Goal: Transaction & Acquisition: Register for event/course

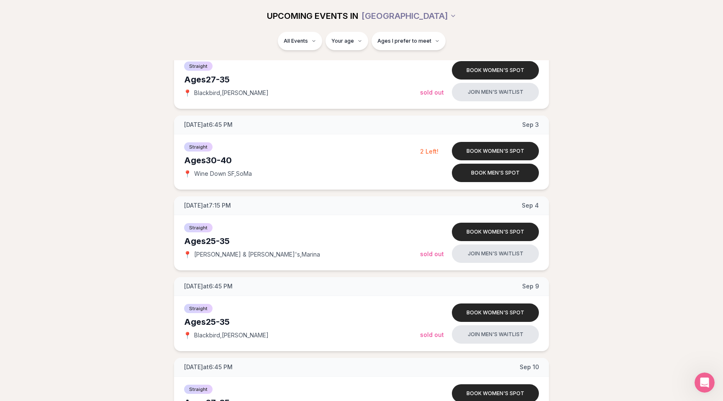
scroll to position [709, 0]
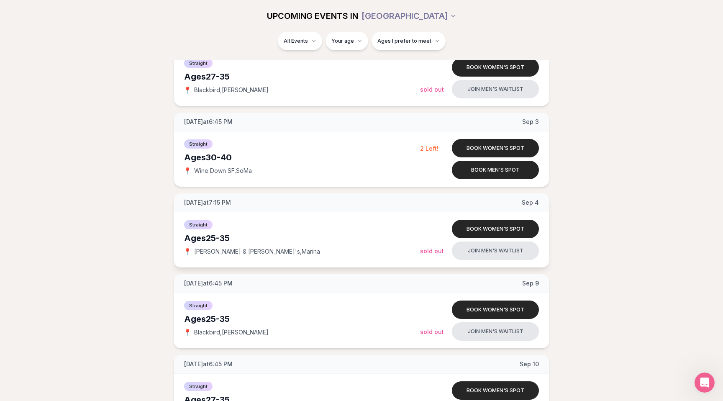
click at [193, 239] on div "Ages [DEMOGRAPHIC_DATA]" at bounding box center [302, 238] width 236 height 12
click at [200, 239] on div "Ages [DEMOGRAPHIC_DATA]" at bounding box center [302, 238] width 236 height 12
click at [143, 247] on div "[DATE] at 6:45 PM [DATE] Ages [DEMOGRAPHIC_DATA] Straight 📍 Wine Down SF , SoMa…" at bounding box center [361, 270] width 696 height 1609
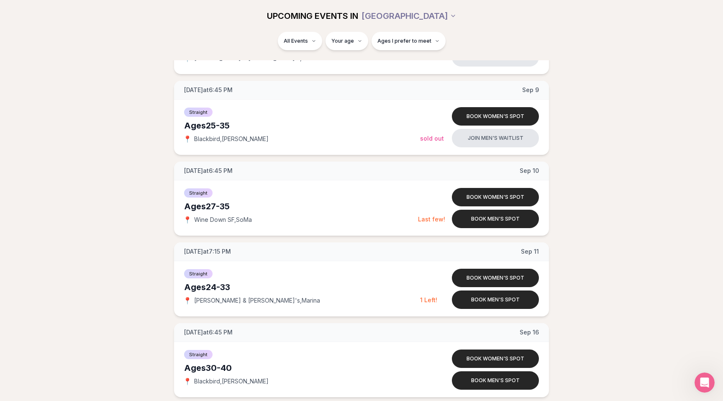
scroll to position [904, 0]
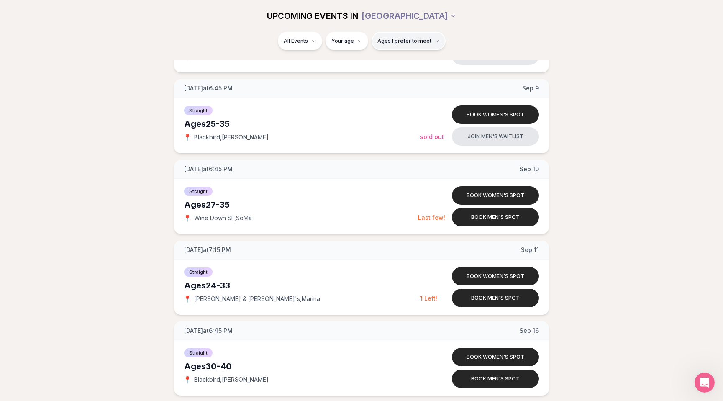
click at [420, 37] on button "Ages I prefer to meet" at bounding box center [409, 41] width 74 height 18
click at [413, 64] on div "Please enter your age first" at bounding box center [408, 64] width 74 height 15
click at [360, 39] on html "Back to home luvvly LOW-PRESSURE SPEED DATING How it Works 💗 3,000 + monthly fi…" at bounding box center [361, 104] width 723 height 2017
type input "**"
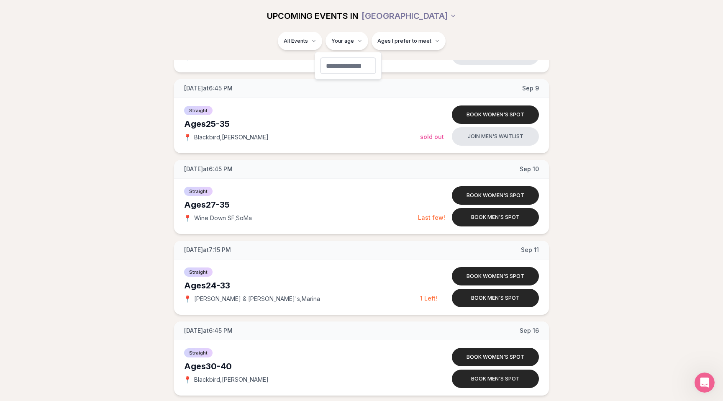
scroll to position [21, 0]
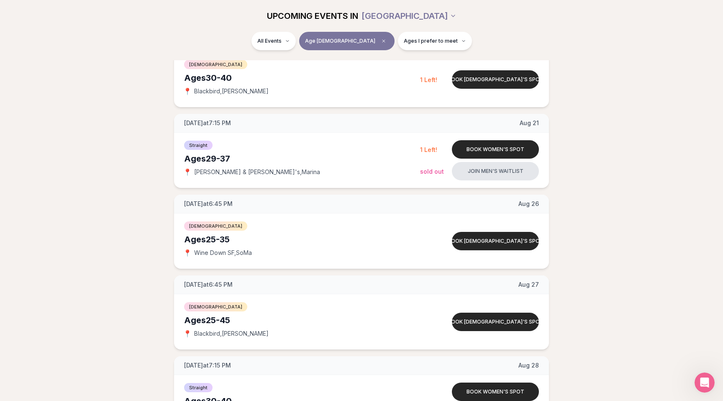
scroll to position [143, 0]
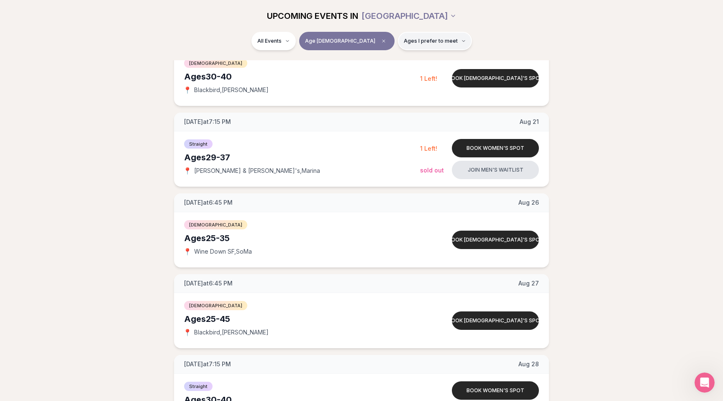
click at [419, 43] on span "Ages I prefer to meet" at bounding box center [431, 41] width 54 height 7
click at [401, 70] on span "Around my age" at bounding box center [404, 73] width 42 height 8
click at [378, 70] on button "Around my age" at bounding box center [375, 73] width 7 height 7
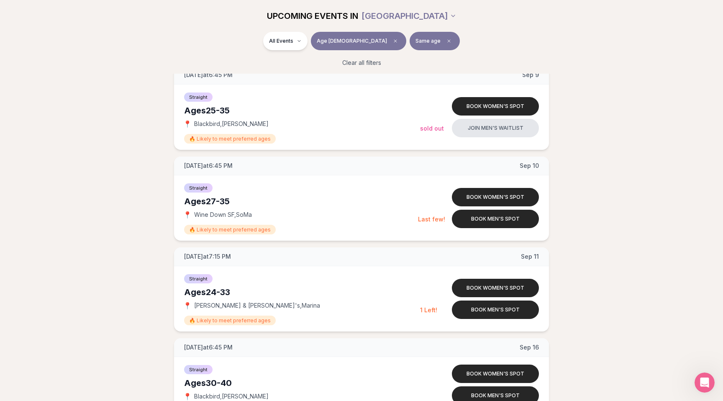
scroll to position [807, 0]
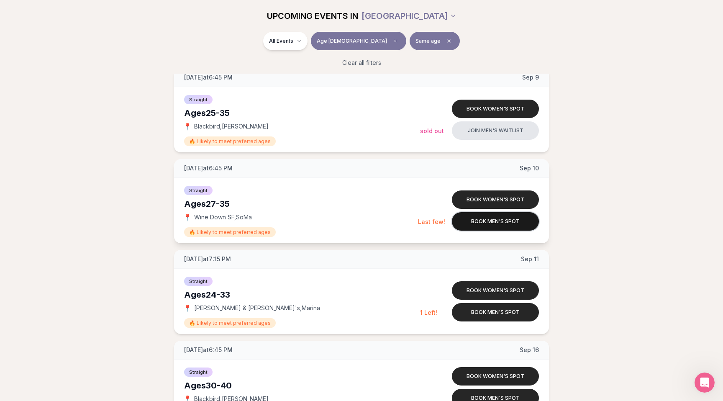
click at [478, 216] on button "Book men's spot" at bounding box center [495, 221] width 87 height 18
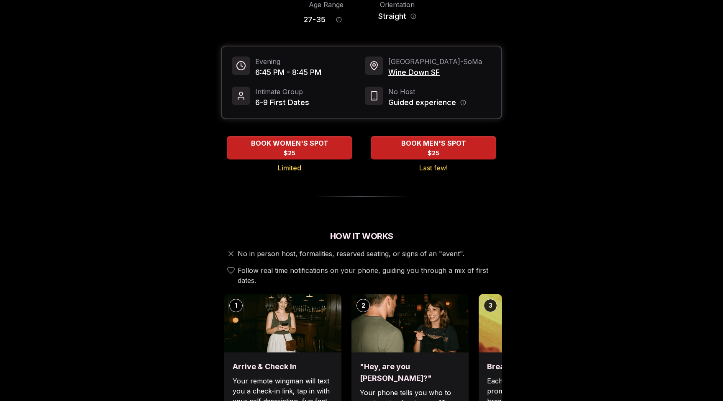
scroll to position [79, 0]
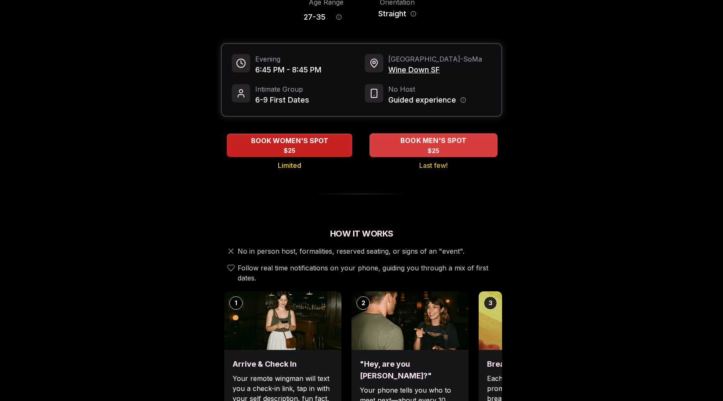
click at [414, 140] on span "BOOK MEN'S SPOT" at bounding box center [433, 141] width 69 height 10
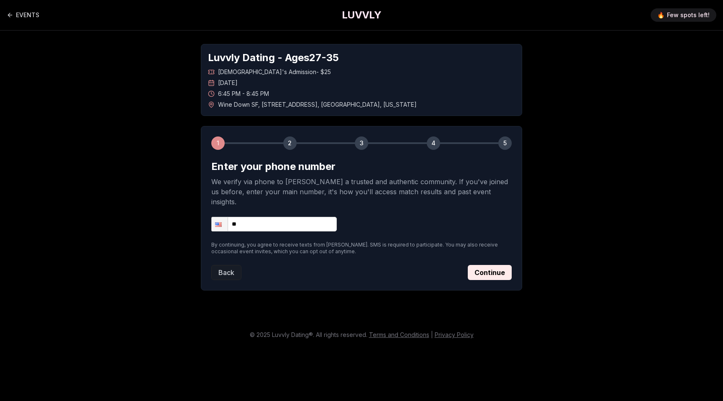
click at [290, 221] on input "**" at bounding box center [274, 224] width 126 height 15
type input "**********"
click at [503, 265] on button "Continue" at bounding box center [490, 272] width 44 height 15
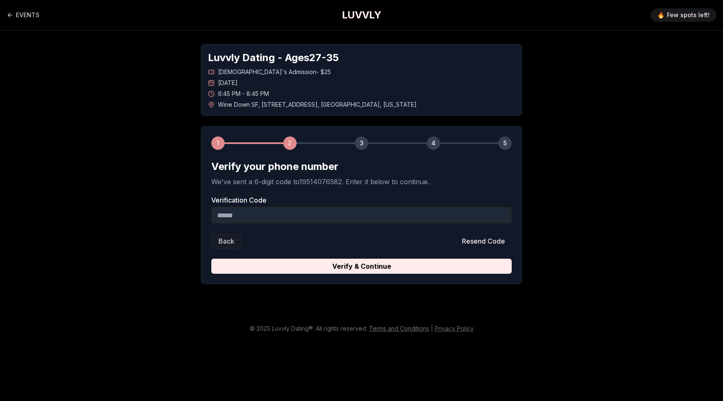
click at [293, 216] on input "Verification Code" at bounding box center [361, 215] width 301 height 17
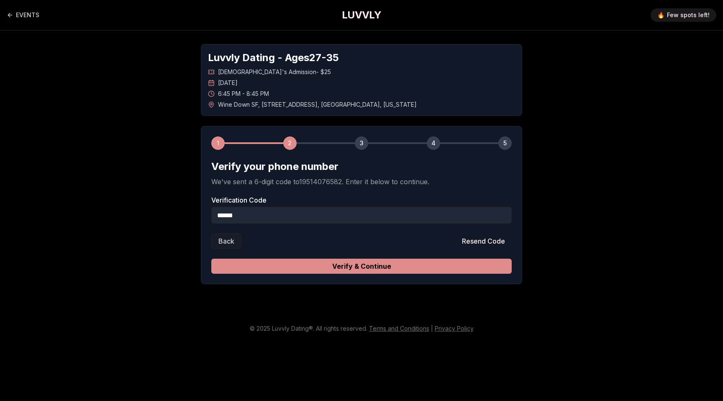
type input "******"
click at [353, 264] on button "Verify & Continue" at bounding box center [361, 266] width 301 height 15
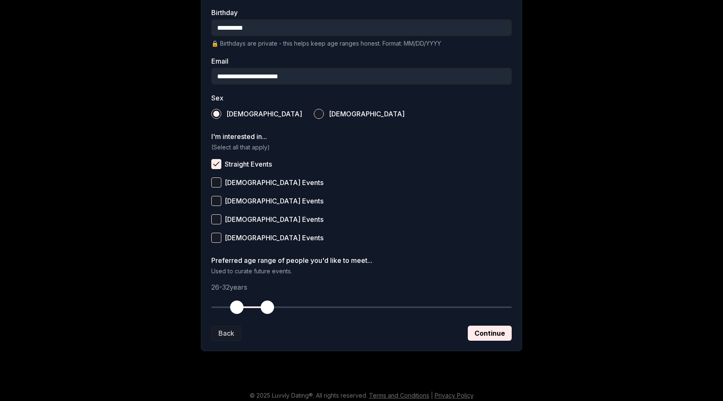
scroll to position [230, 0]
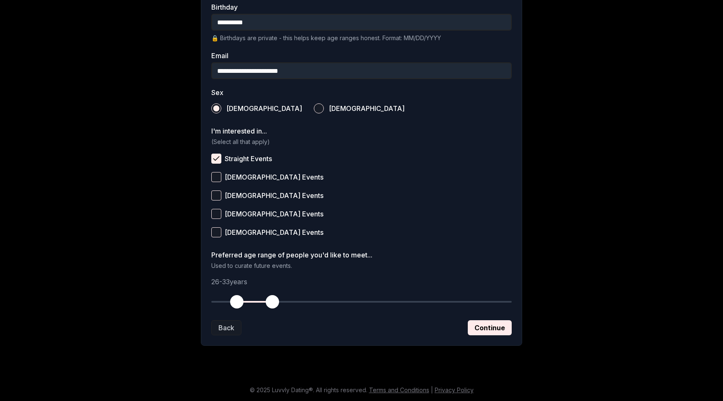
drag, startPoint x: 265, startPoint y: 303, endPoint x: 272, endPoint y: 303, distance: 7.1
click at [272, 303] on span "button" at bounding box center [272, 301] width 13 height 13
click at [495, 331] on button "Continue" at bounding box center [490, 327] width 44 height 15
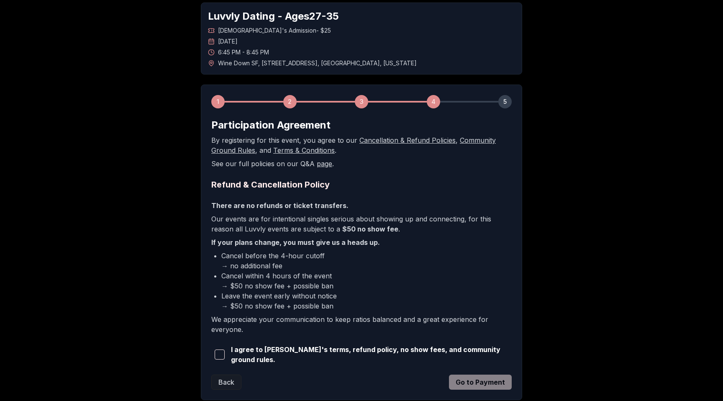
scroll to position [94, 0]
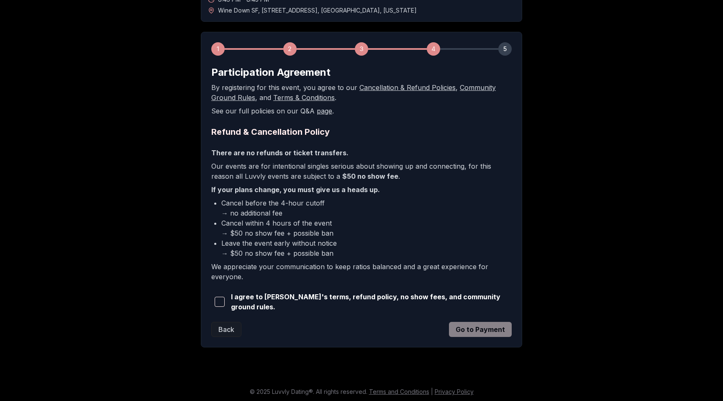
click at [218, 301] on span "button" at bounding box center [220, 302] width 10 height 10
click at [488, 327] on button "Go to Payment" at bounding box center [480, 329] width 63 height 15
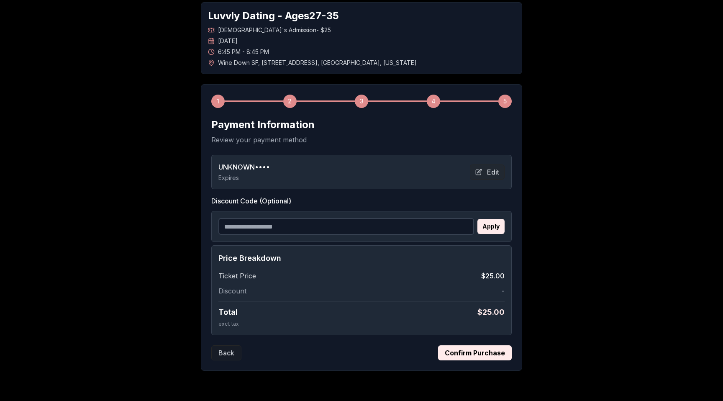
scroll to position [42, 0]
click at [460, 344] on form "Payment Information Review your payment method UNKNOWN •••• Expires Edit Discou…" at bounding box center [361, 239] width 301 height 242
click at [461, 346] on button "Confirm Purchase" at bounding box center [475, 352] width 74 height 15
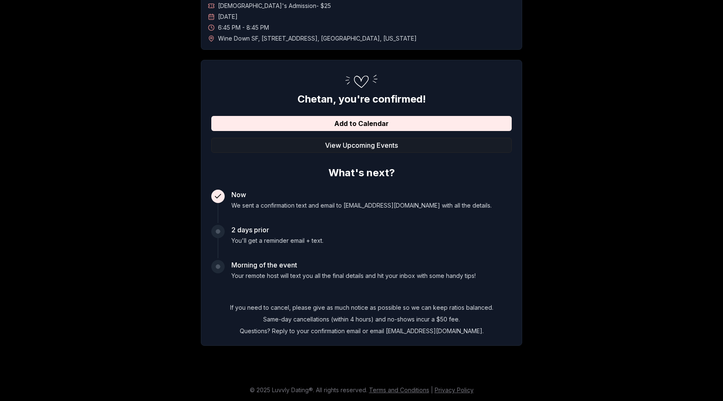
scroll to position [0, 0]
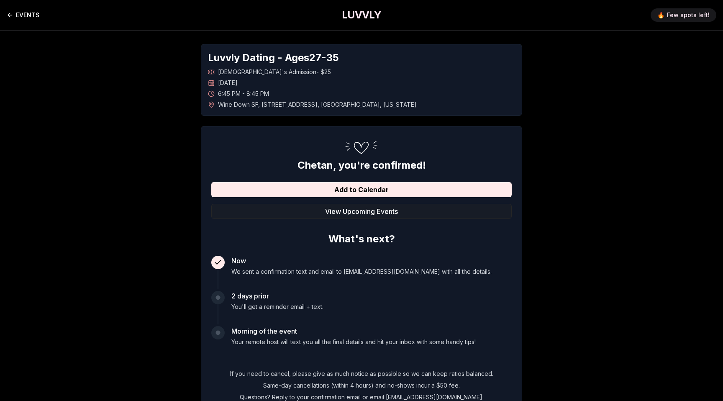
click at [8, 14] on icon "Back to events" at bounding box center [10, 15] width 7 height 7
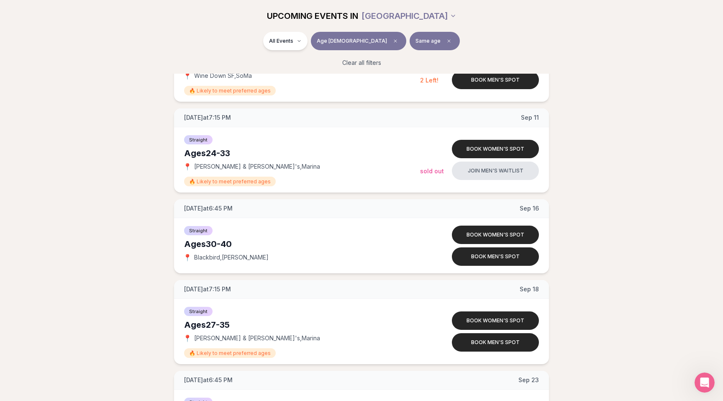
scroll to position [965, 0]
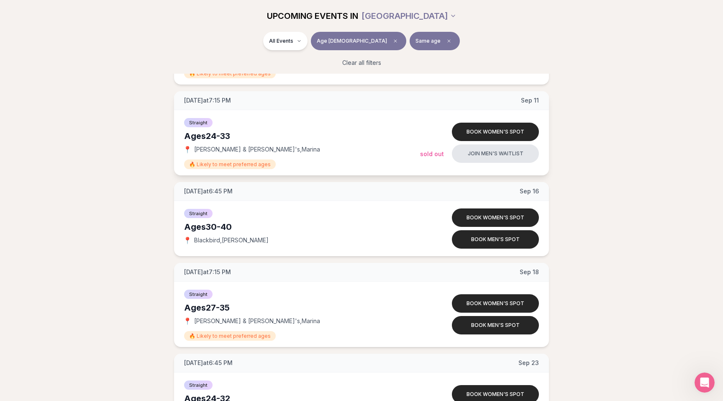
click at [216, 136] on div "Ages [DEMOGRAPHIC_DATA]" at bounding box center [302, 136] width 236 height 12
click at [227, 136] on div "Ages [DEMOGRAPHIC_DATA]" at bounding box center [302, 136] width 236 height 12
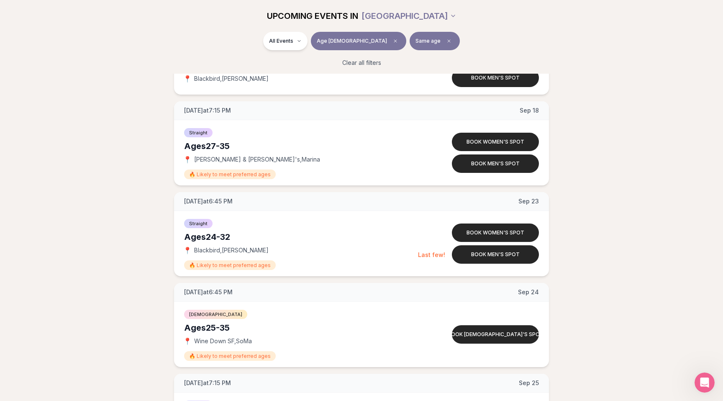
scroll to position [1128, 0]
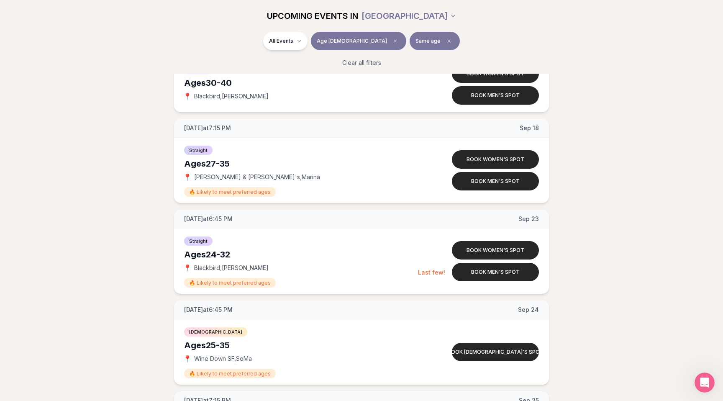
scroll to position [1110, 0]
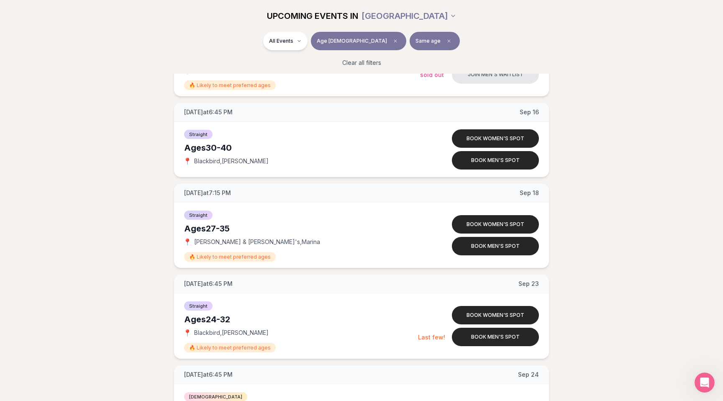
scroll to position [1045, 0]
click at [226, 228] on div "Ages [DEMOGRAPHIC_DATA]" at bounding box center [302, 228] width 236 height 12
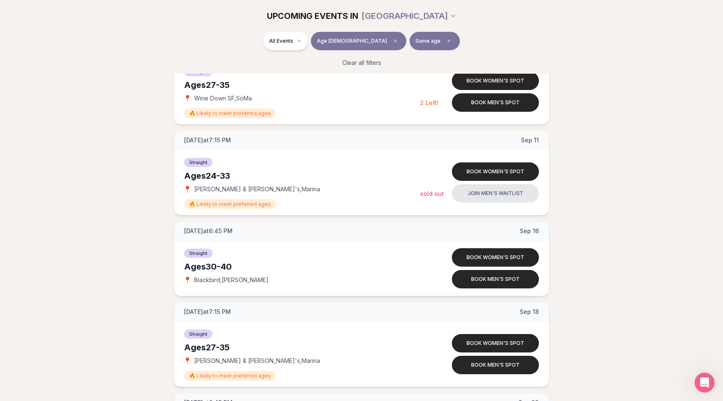
scroll to position [925, 0]
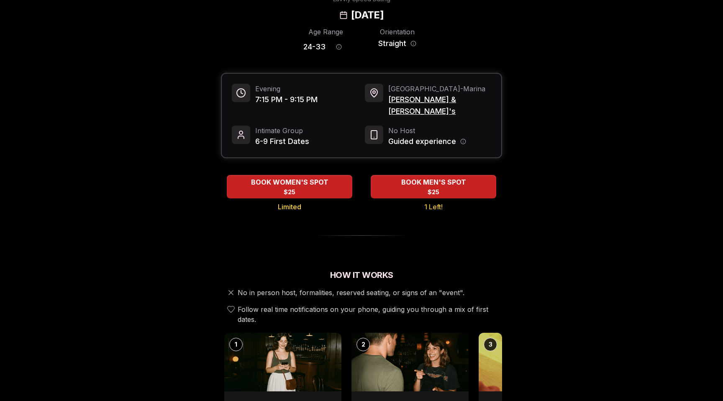
scroll to position [52, 0]
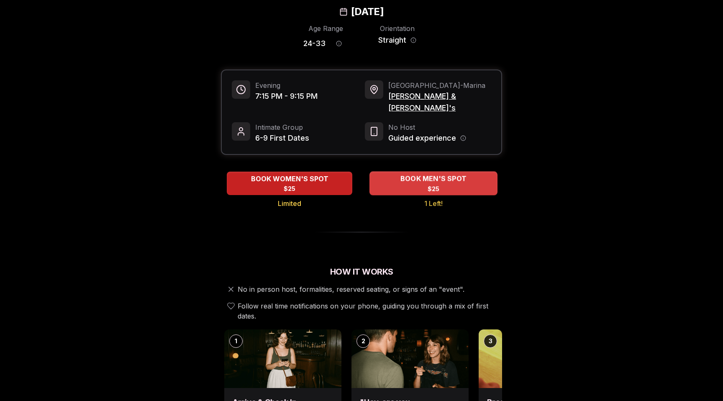
click at [419, 172] on div "BOOK MEN'S SPOT $25" at bounding box center [434, 183] width 128 height 23
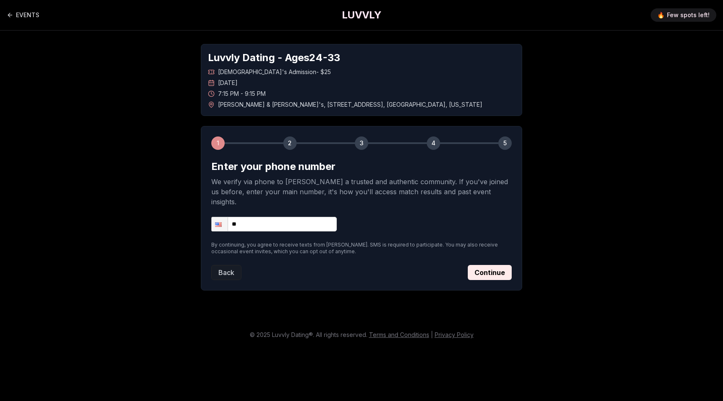
click at [253, 217] on input "**" at bounding box center [274, 224] width 126 height 15
type input "**********"
click at [480, 265] on button "Continue" at bounding box center [490, 272] width 44 height 15
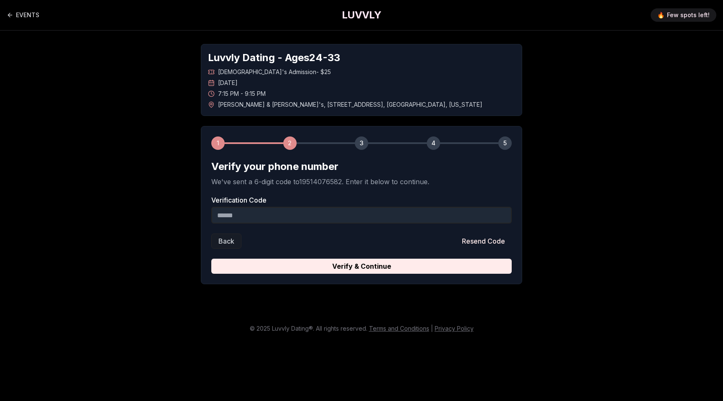
click at [303, 213] on input "Verification Code" at bounding box center [361, 215] width 301 height 17
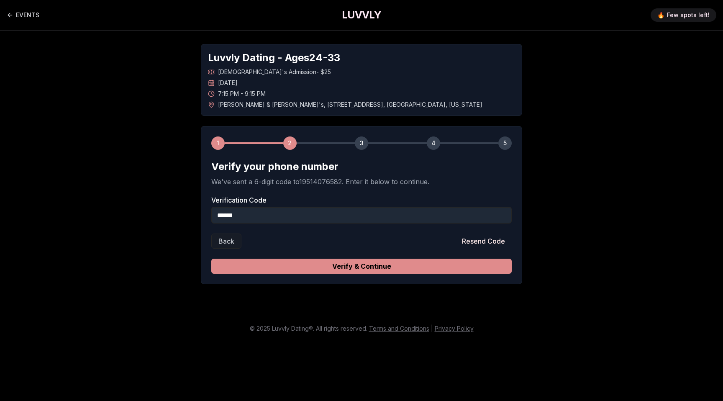
type input "******"
click at [354, 265] on button "Verify & Continue" at bounding box center [361, 266] width 301 height 15
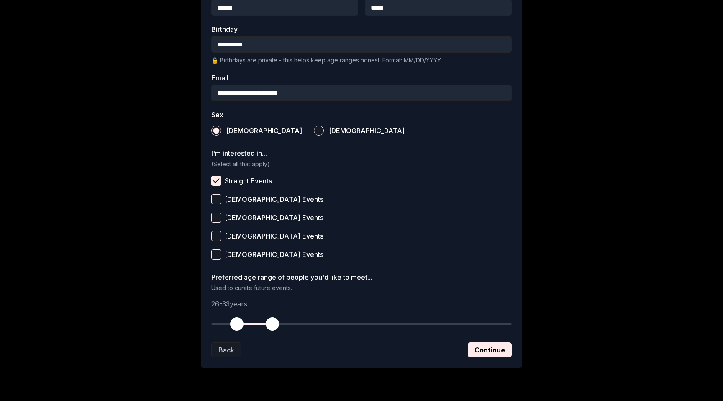
scroll to position [228, 0]
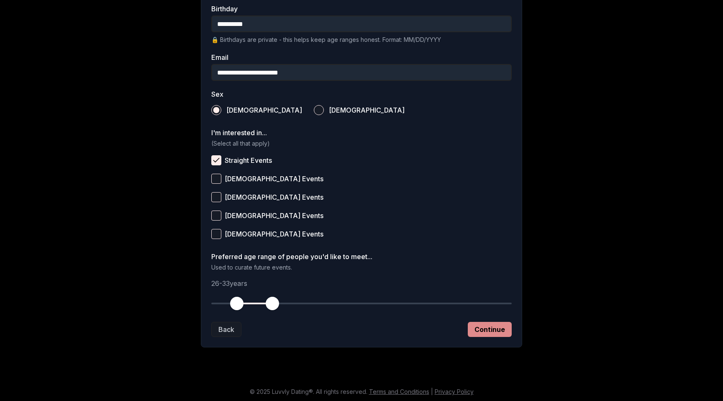
click at [497, 326] on button "Continue" at bounding box center [490, 329] width 44 height 15
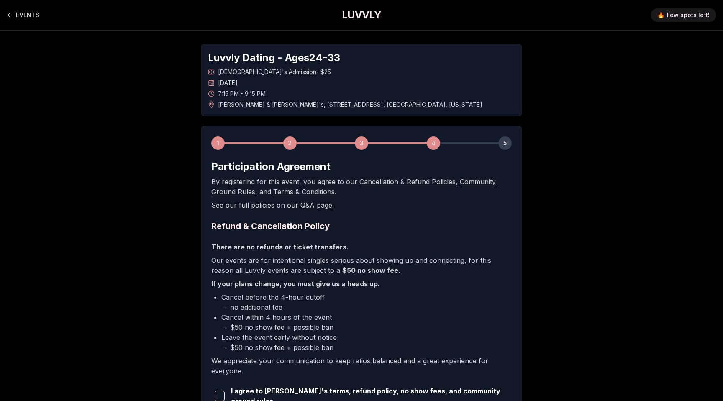
scroll to position [94, 0]
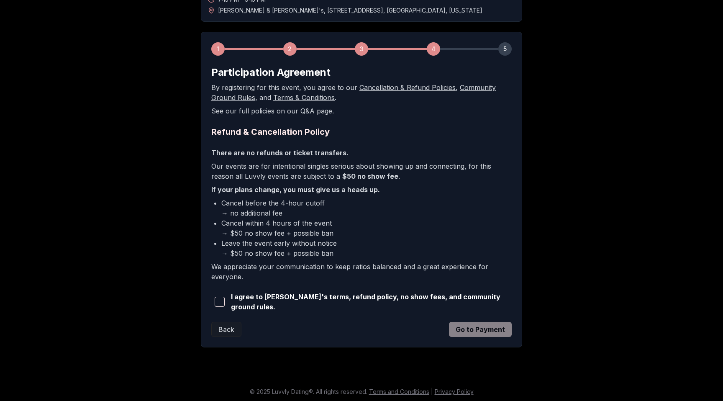
click at [236, 304] on span "I agree to [PERSON_NAME]'s terms, refund policy, no show fees, and community gr…" at bounding box center [371, 302] width 281 height 20
click at [223, 300] on span "button" at bounding box center [220, 302] width 10 height 10
click at [494, 326] on button "Go to Payment" at bounding box center [480, 329] width 63 height 15
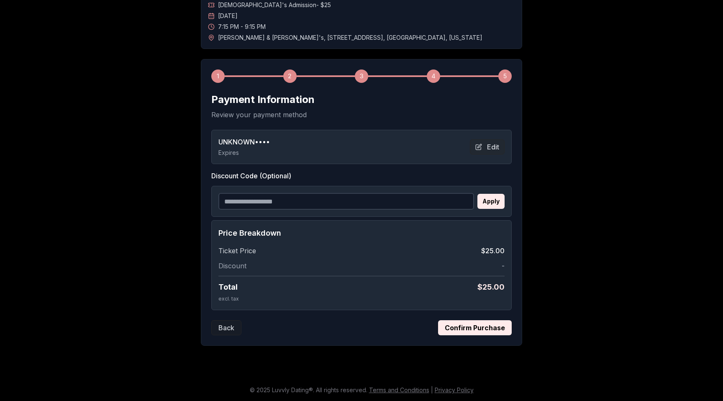
click at [491, 327] on button "Confirm Purchase" at bounding box center [475, 327] width 74 height 15
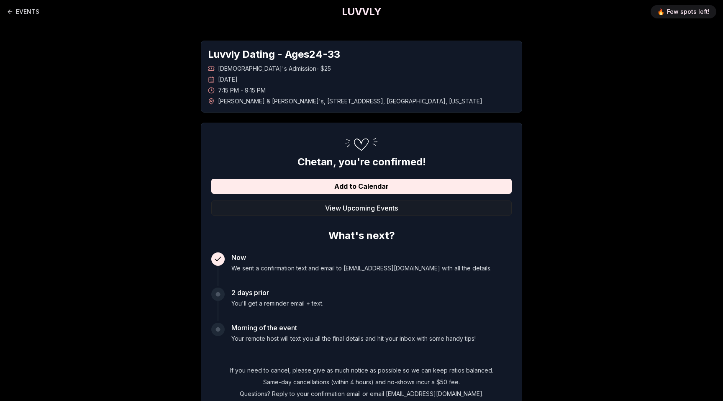
scroll to position [0, 0]
